Goal: Task Accomplishment & Management: Complete application form

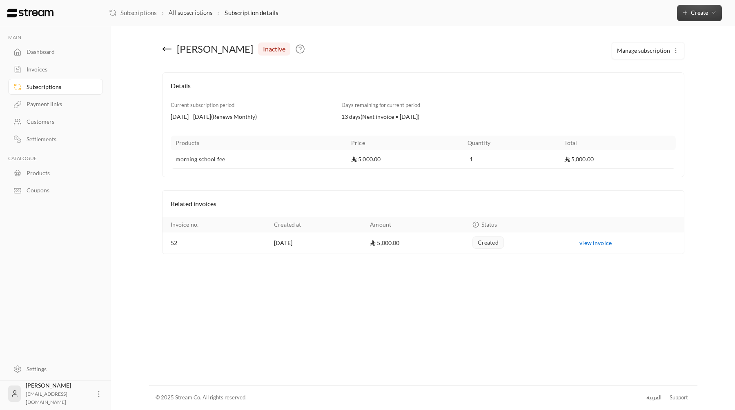
click at [691, 7] on button "Create" at bounding box center [699, 13] width 45 height 16
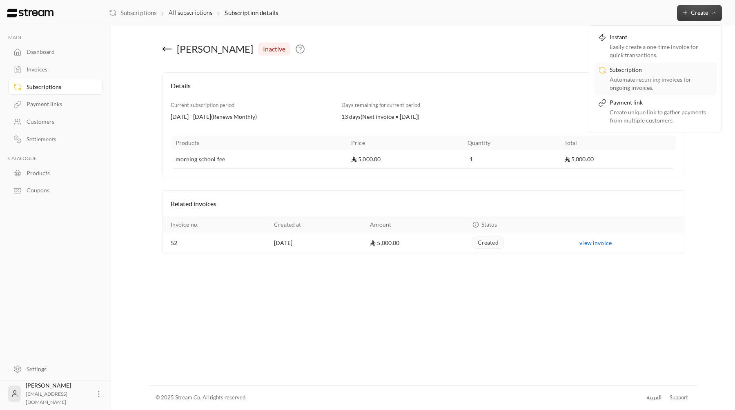
click at [669, 69] on div "Subscription" at bounding box center [661, 71] width 103 height 10
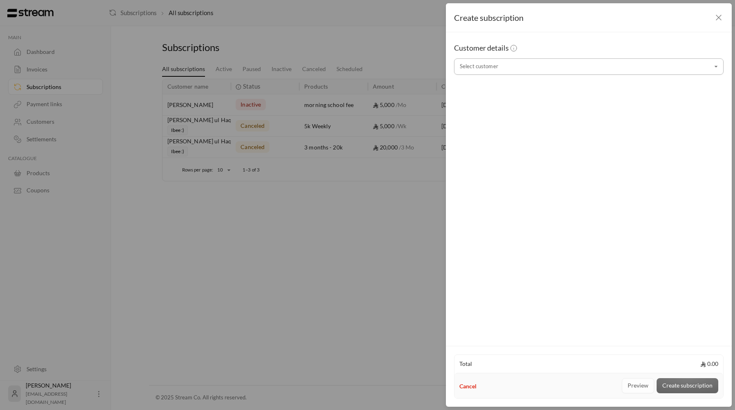
click at [518, 66] on input "Select customer" at bounding box center [589, 67] width 270 height 14
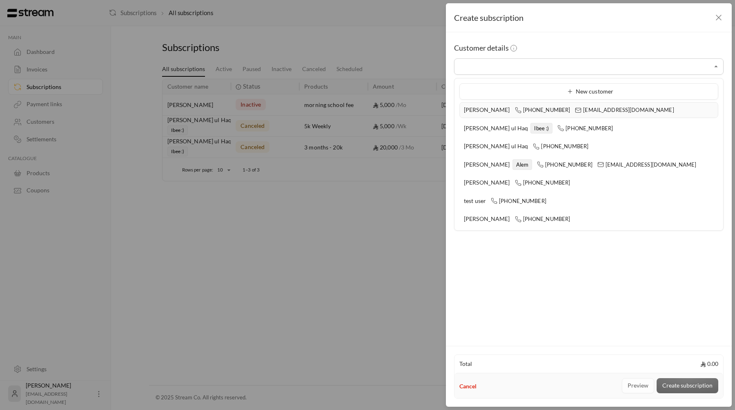
click at [518, 107] on span "[PHONE_NUMBER]" at bounding box center [543, 110] width 56 height 7
type input "**********"
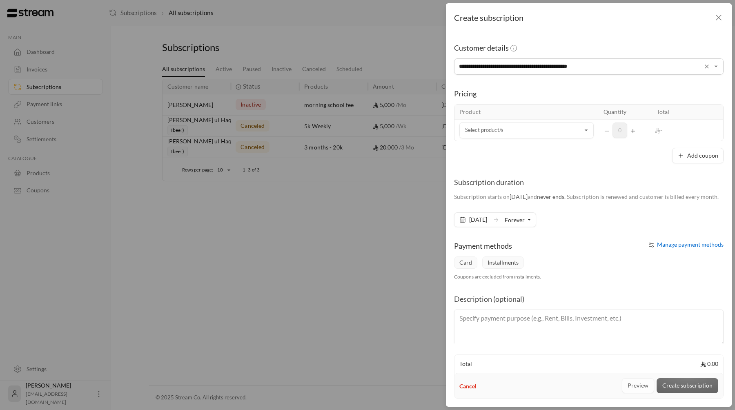
click at [216, 103] on div "**********" at bounding box center [367, 205] width 735 height 410
click at [714, 19] on icon "button" at bounding box center [719, 18] width 10 height 10
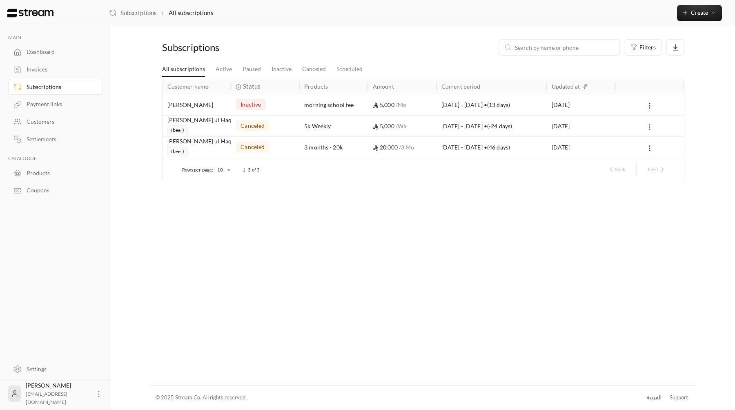
click at [79, 67] on div "Invoices" at bounding box center [60, 69] width 66 height 8
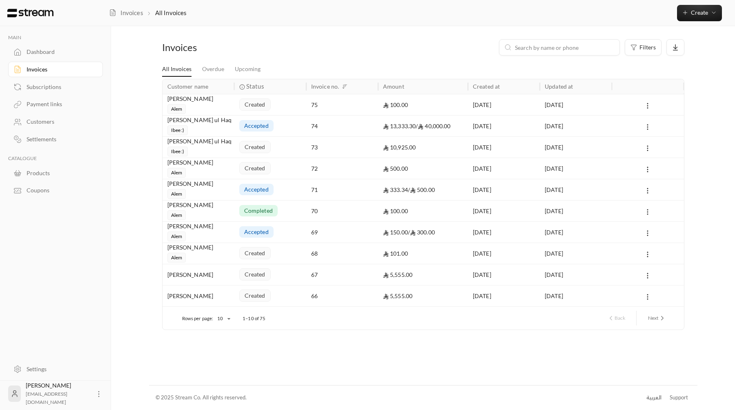
click at [236, 107] on div "created" at bounding box center [270, 104] width 72 height 21
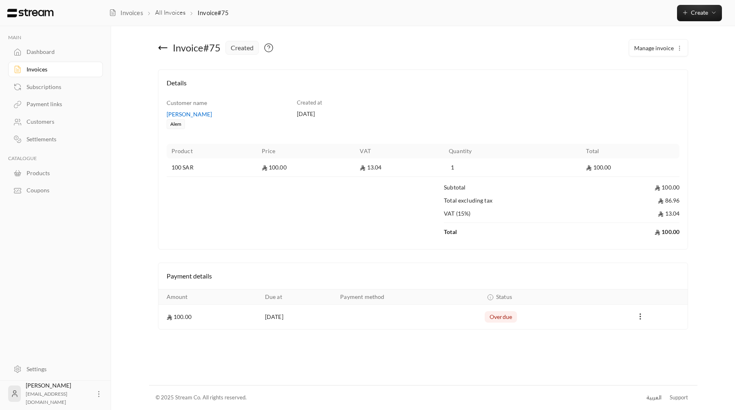
click at [668, 45] on span "Manage invoice" at bounding box center [654, 48] width 40 height 7
click at [546, 152] on th "Quantity" at bounding box center [512, 151] width 137 height 15
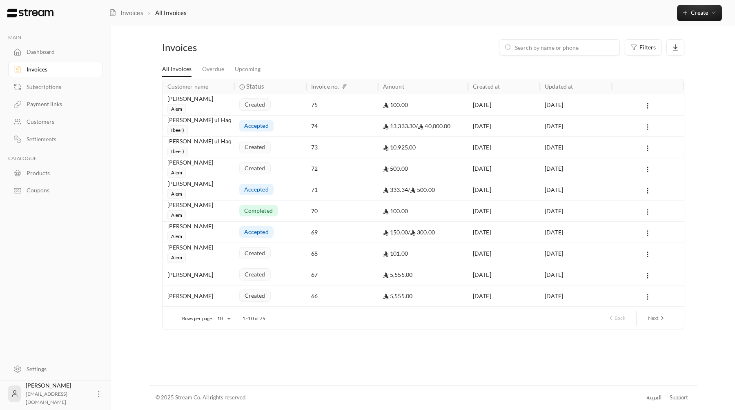
click at [364, 111] on div "75" at bounding box center [342, 104] width 62 height 21
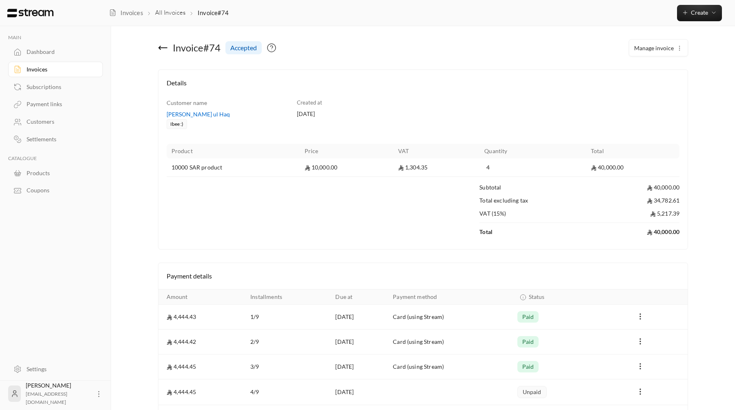
click at [644, 53] on button "Manage invoice" at bounding box center [658, 48] width 58 height 16
click at [564, 107] on div "Customer name [PERSON_NAME] ul Haq Ibee :) Created at [DATE] Product Price VAT …" at bounding box center [423, 170] width 521 height 143
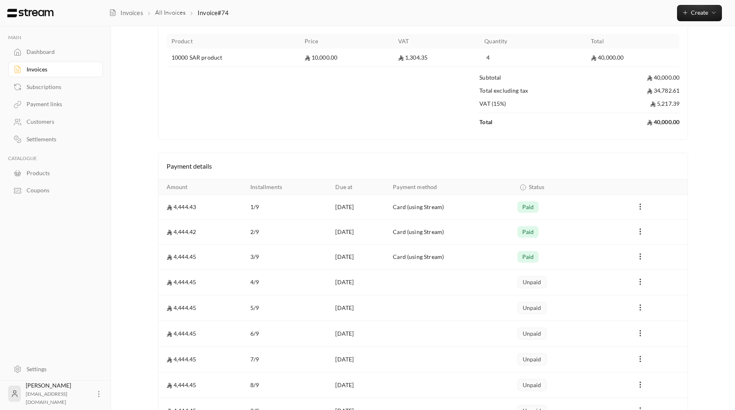
scroll to position [162, 0]
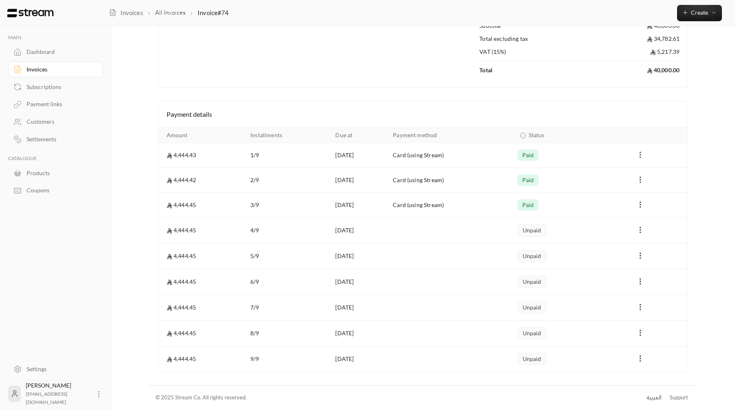
click at [640, 154] on icon "Payments" at bounding box center [640, 155] width 8 height 8
click at [640, 154] on div at bounding box center [367, 205] width 735 height 410
click at [640, 225] on button "Payments" at bounding box center [640, 230] width 10 height 10
click at [648, 249] on li "Mark as paid" at bounding box center [659, 251] width 39 height 15
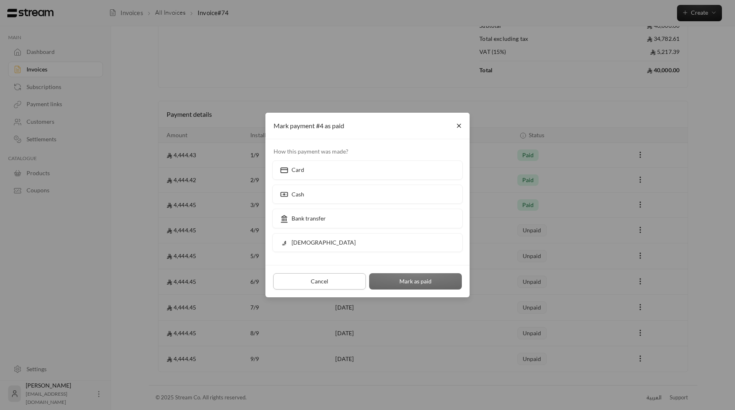
click at [327, 282] on button "Cancel" at bounding box center [319, 281] width 93 height 16
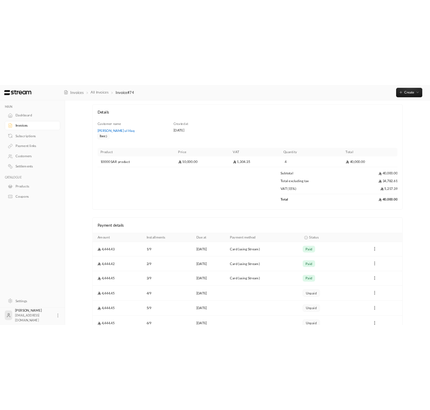
scroll to position [0, 0]
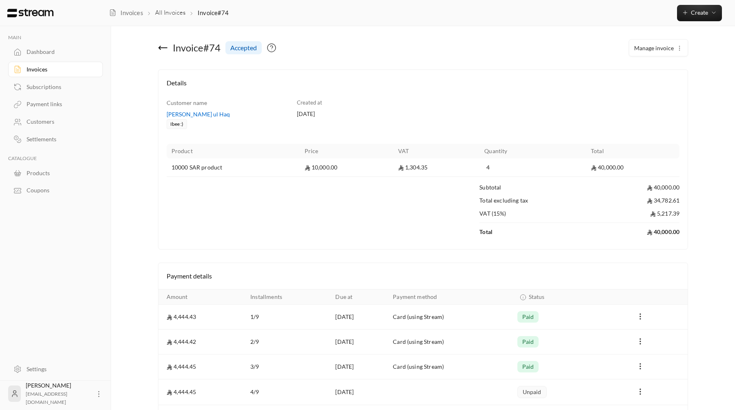
click at [695, 22] on div "Invoices All Invoices Invoice#74 Create Instant Easily create a one-time invoic…" at bounding box center [422, 13] width 626 height 26
click at [696, 14] on span "Create" at bounding box center [699, 12] width 17 height 7
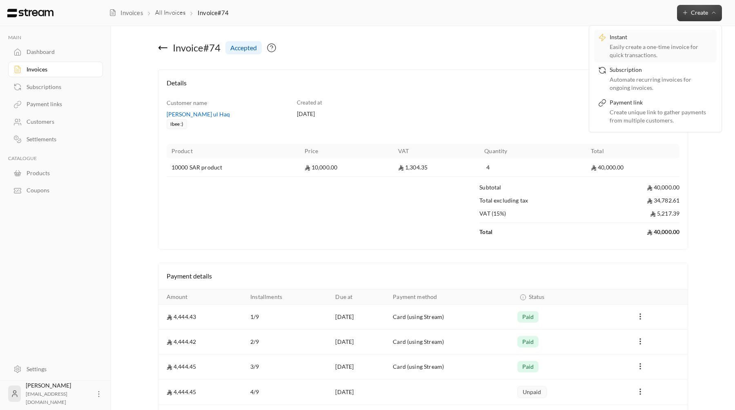
click at [635, 36] on div "Instant" at bounding box center [661, 38] width 103 height 10
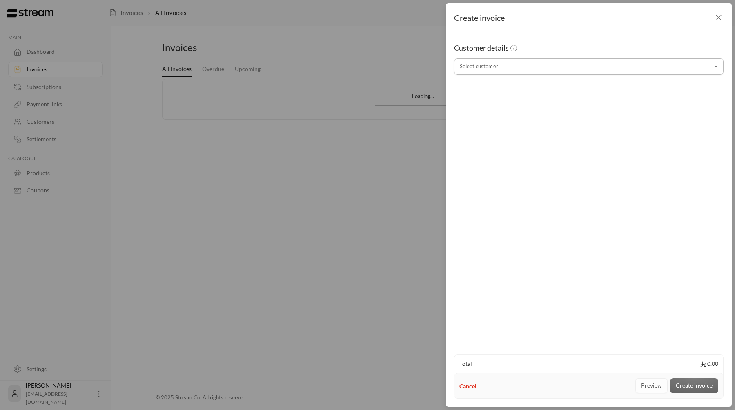
click at [549, 61] on input "Select customer" at bounding box center [589, 67] width 270 height 14
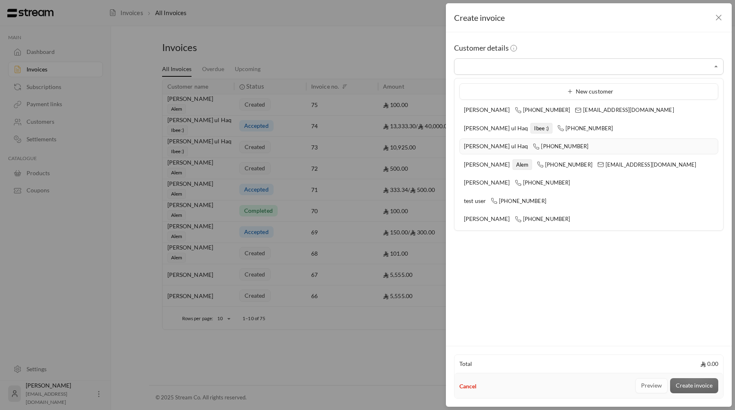
click at [526, 139] on li "[PERSON_NAME] ul Haq [PHONE_NUMBER]" at bounding box center [588, 146] width 259 height 16
type input "**********"
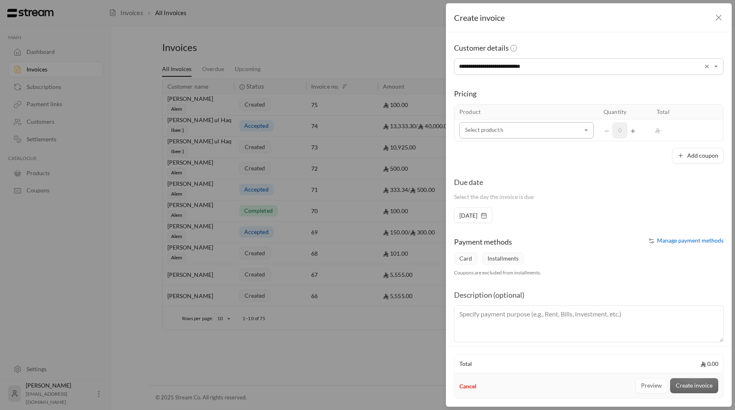
click at [521, 127] on input "Select customer" at bounding box center [526, 130] width 134 height 14
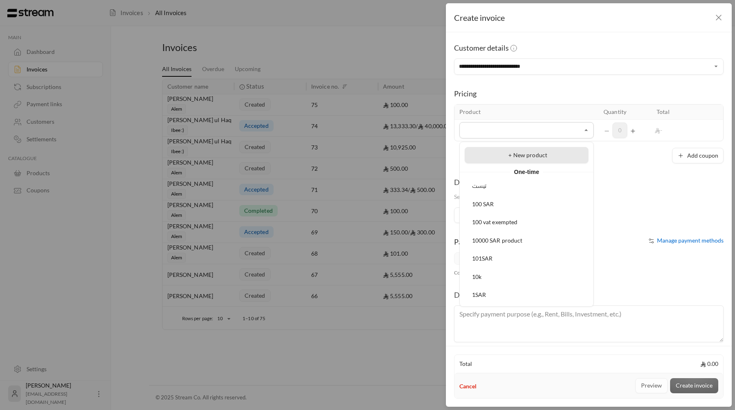
click at [518, 159] on div "+ New product" at bounding box center [526, 155] width 115 height 9
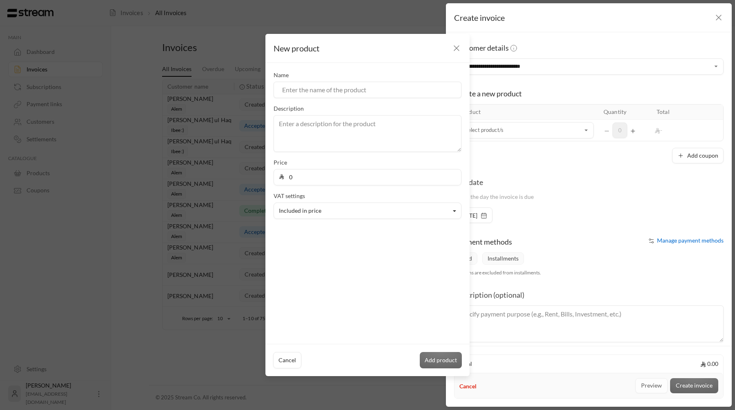
click at [455, 48] on icon "button" at bounding box center [457, 48] width 10 height 10
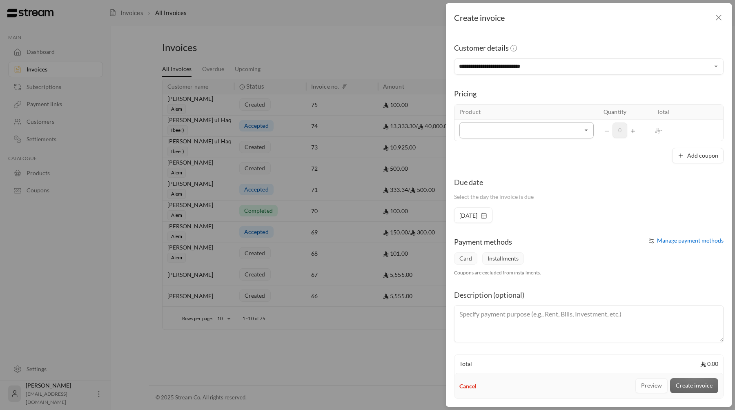
click at [540, 134] on input "Select customer" at bounding box center [526, 130] width 134 height 14
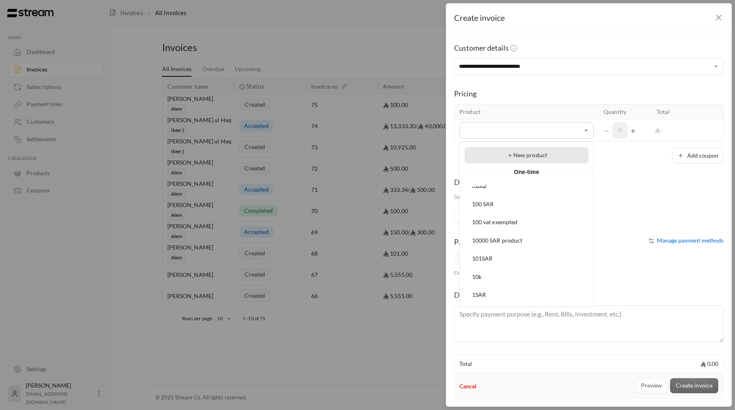
click at [534, 158] on div "+ New product" at bounding box center [526, 155] width 115 height 9
